Goal: Task Accomplishment & Management: Complete application form

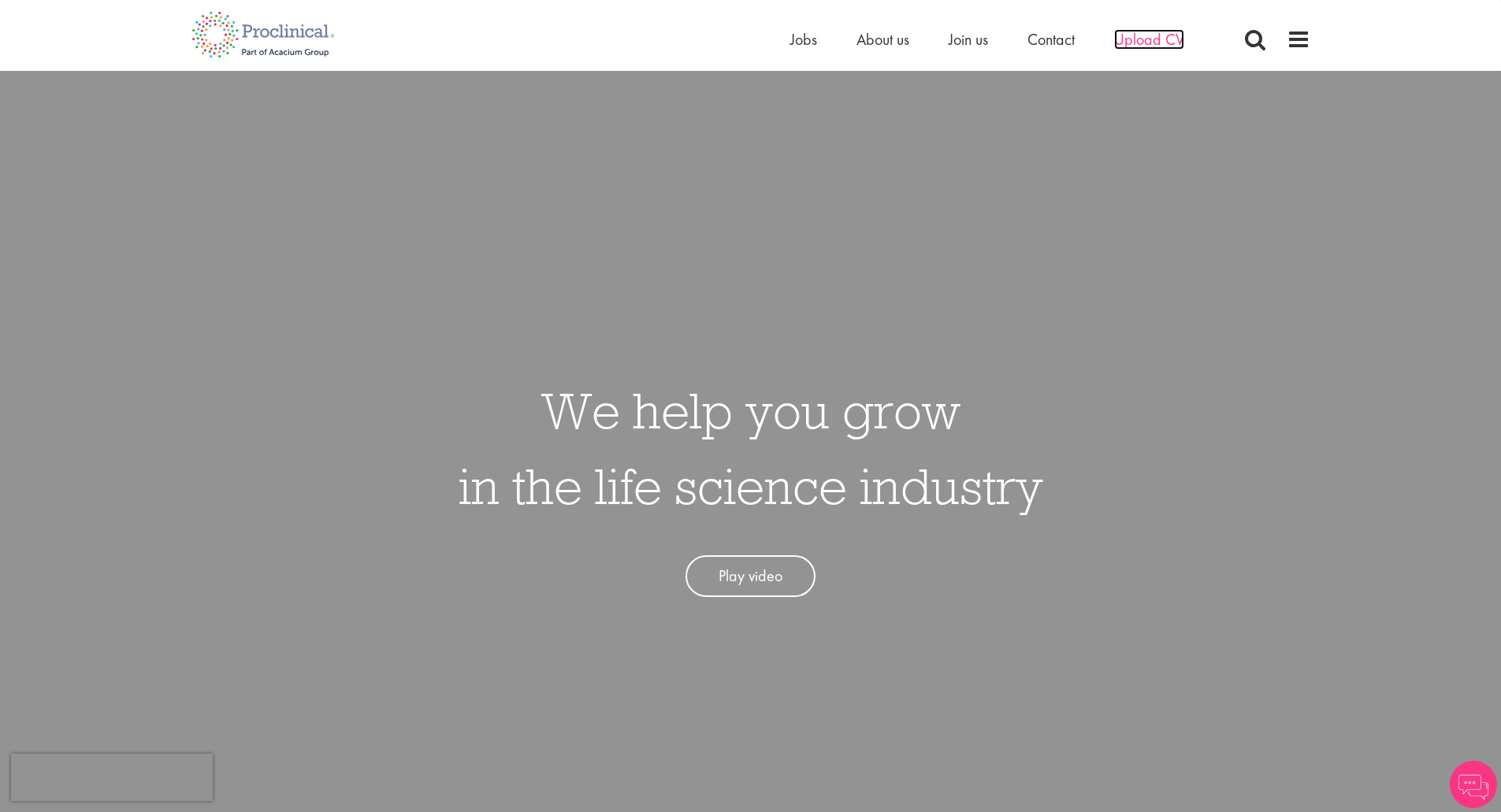
click at [1143, 39] on span "Upload CV" at bounding box center [1149, 39] width 70 height 21
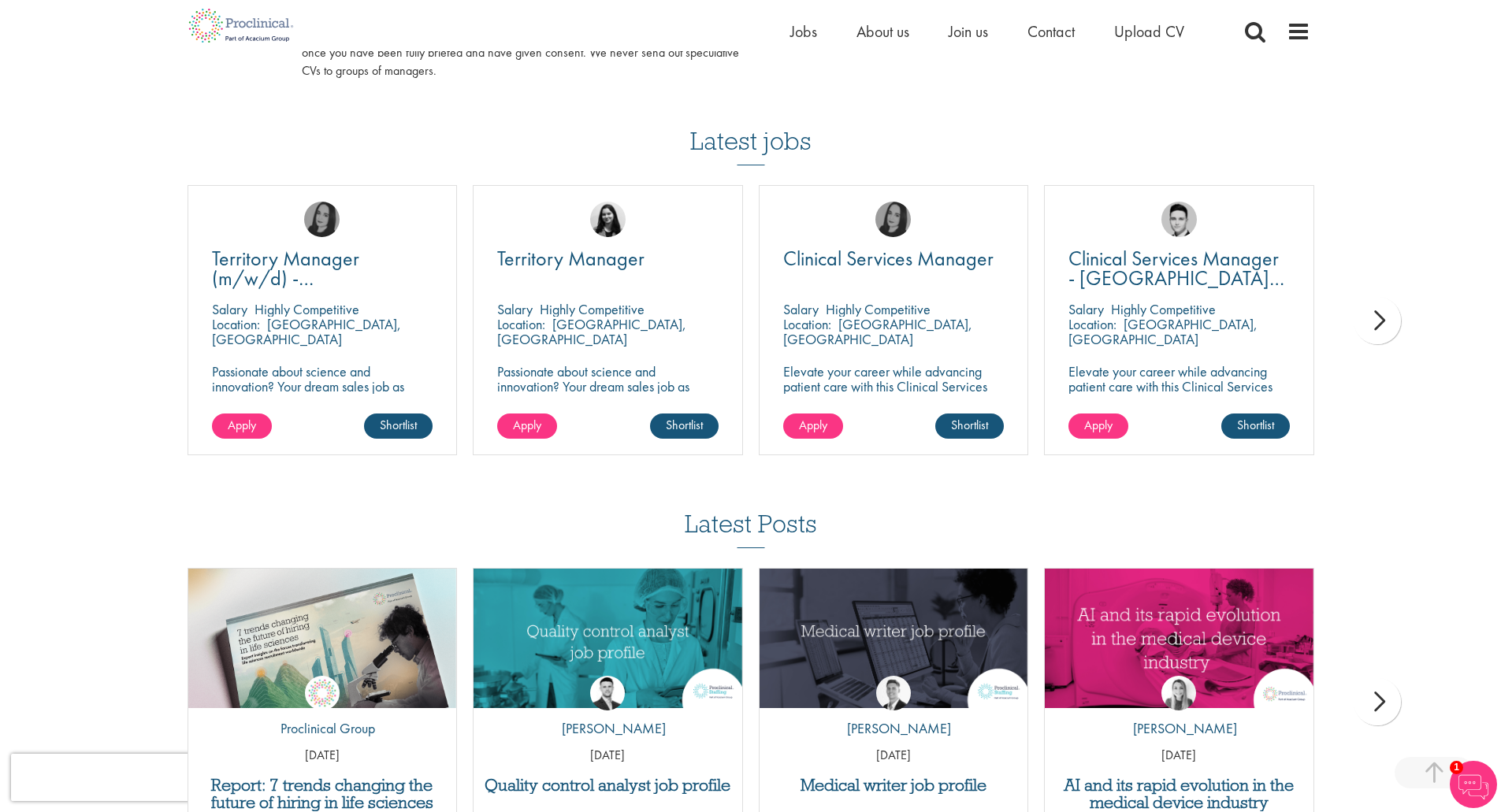
scroll to position [1349, 0]
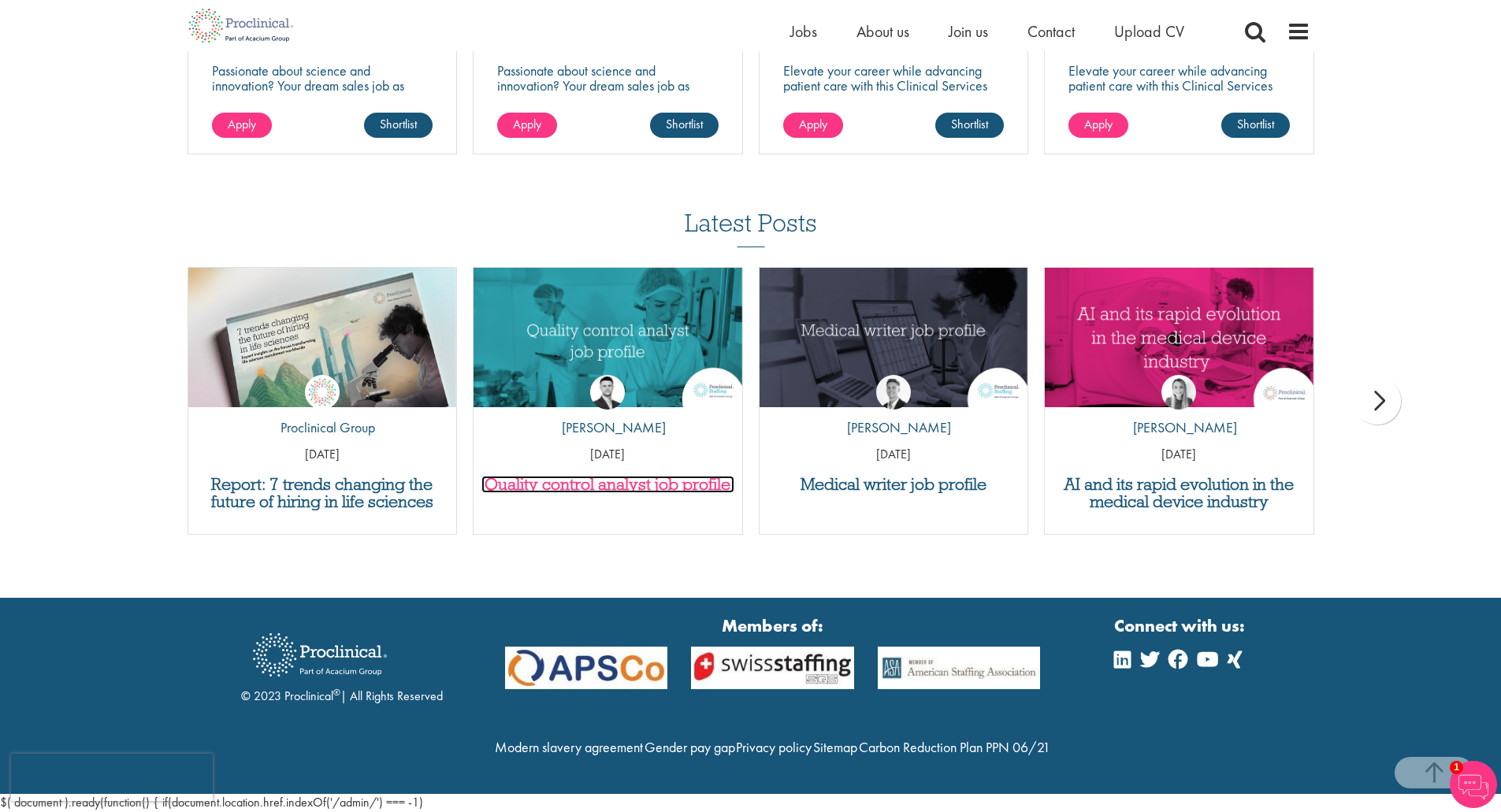
click at [692, 475] on h3 "Quality control analyst job profile" at bounding box center [607, 484] width 253 height 18
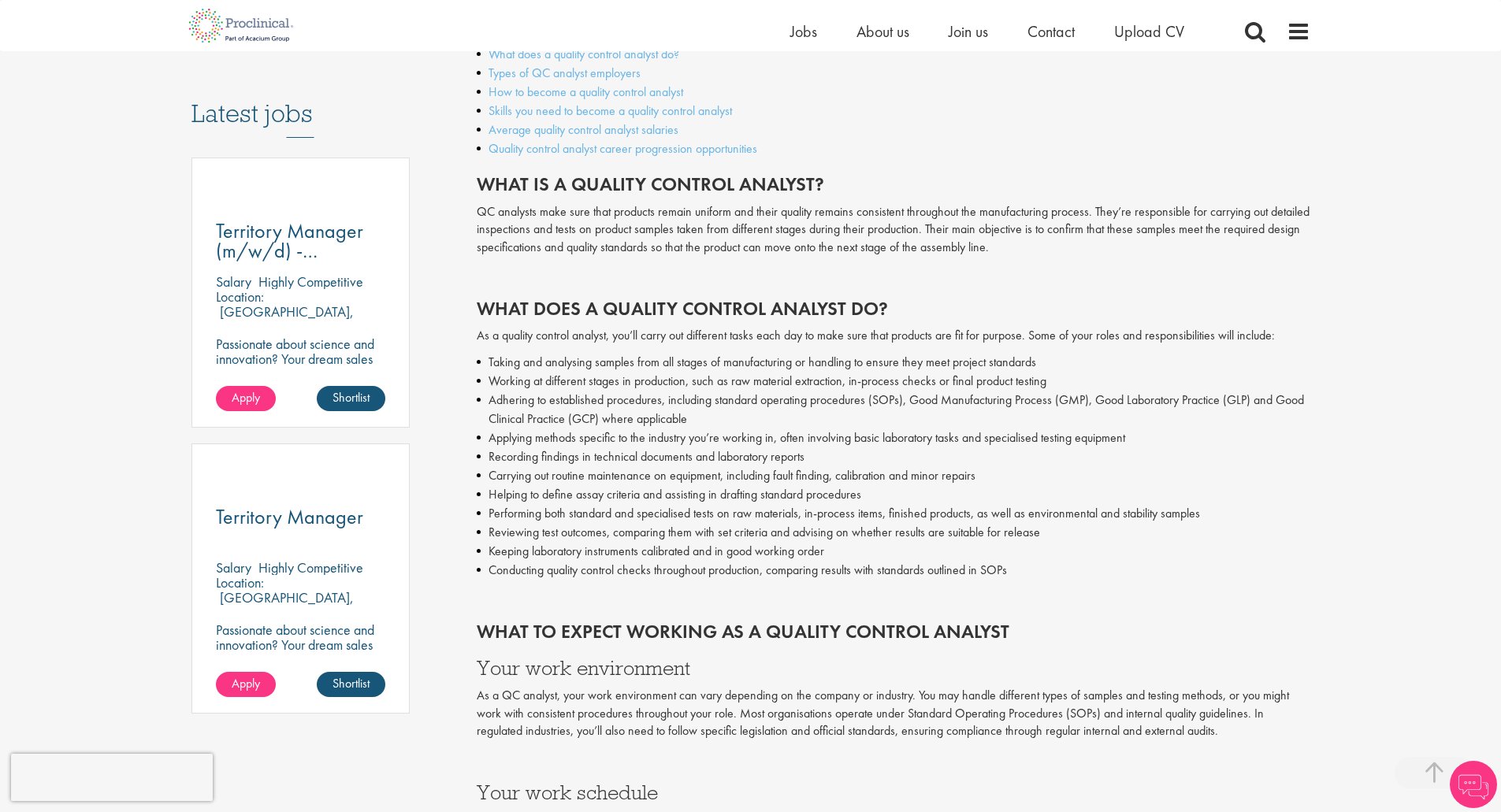
scroll to position [867, 0]
